Goal: Information Seeking & Learning: Find specific fact

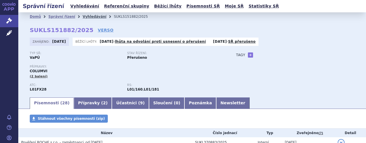
click at [84, 17] on link "Vyhledávání" at bounding box center [95, 17] width 24 height 4
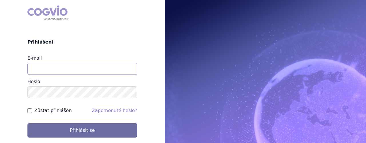
click at [100, 71] on input "E-mail" at bounding box center [82, 69] width 110 height 12
type input "[EMAIL_ADDRESS][DOMAIN_NAME]"
click at [27, 123] on button "Přihlásit se" at bounding box center [82, 130] width 110 height 14
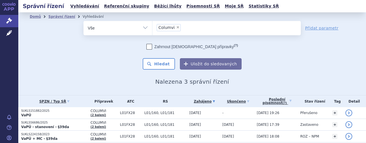
click at [176, 27] on span "×" at bounding box center [177, 26] width 3 height 3
click at [152, 27] on select "Columvi" at bounding box center [152, 28] width 0 height 14
select select
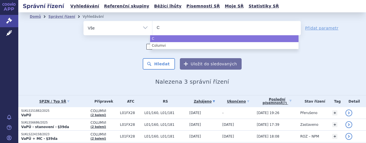
type input "Ca"
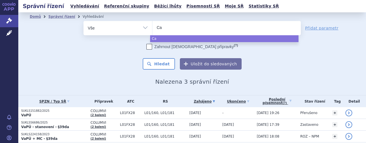
type input "Cal"
type input "Calq"
type input "Calqu"
type input "Calque"
type input "Calquen"
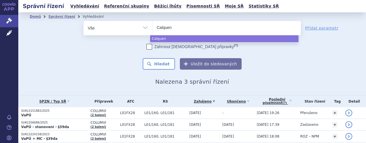
type input "Calquenc"
type input "Calquence"
select select "Calquence"
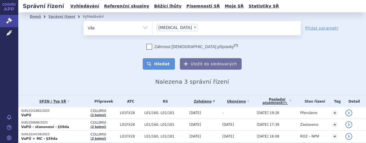
click at [161, 65] on button "Hledat" at bounding box center [159, 63] width 32 height 11
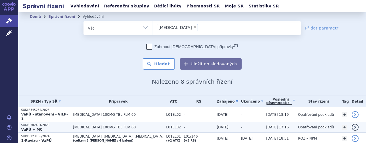
click at [100, 125] on span "CALQUENCE 100MG TBL FLM 60" at bounding box center [118, 127] width 90 height 4
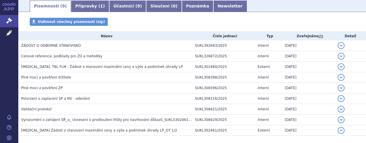
scroll to position [118, 0]
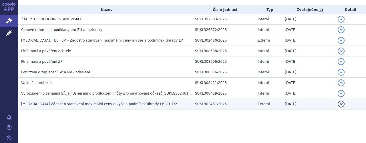
click at [99, 105] on h3 "[MEDICAL_DATA] Žádost o stanovení maximální ceny a výše a podmínek úhrady LP_OT…" at bounding box center [106, 104] width 171 height 6
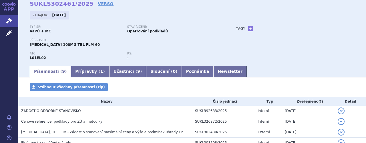
scroll to position [0, 0]
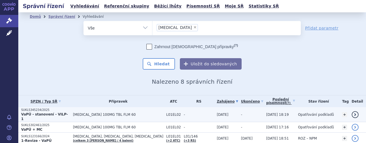
click at [93, 113] on span "[MEDICAL_DATA] 100MG TBL FLM 60" at bounding box center [118, 114] width 90 height 4
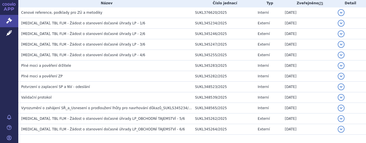
scroll to position [115, 0]
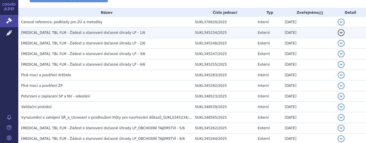
click at [87, 32] on span "CALQUENCE, TBL FLM - Žádost o stanovení dočasné úhrady LP - 1/6" at bounding box center [83, 33] width 124 height 4
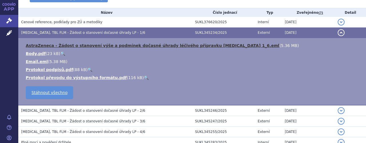
click at [105, 45] on link "AstraZeneca - Žádost o stanovení výše a podmínek dočasné úhrady léčivého přípra…" at bounding box center [152, 45] width 253 height 5
